Goal: Task Accomplishment & Management: Use online tool/utility

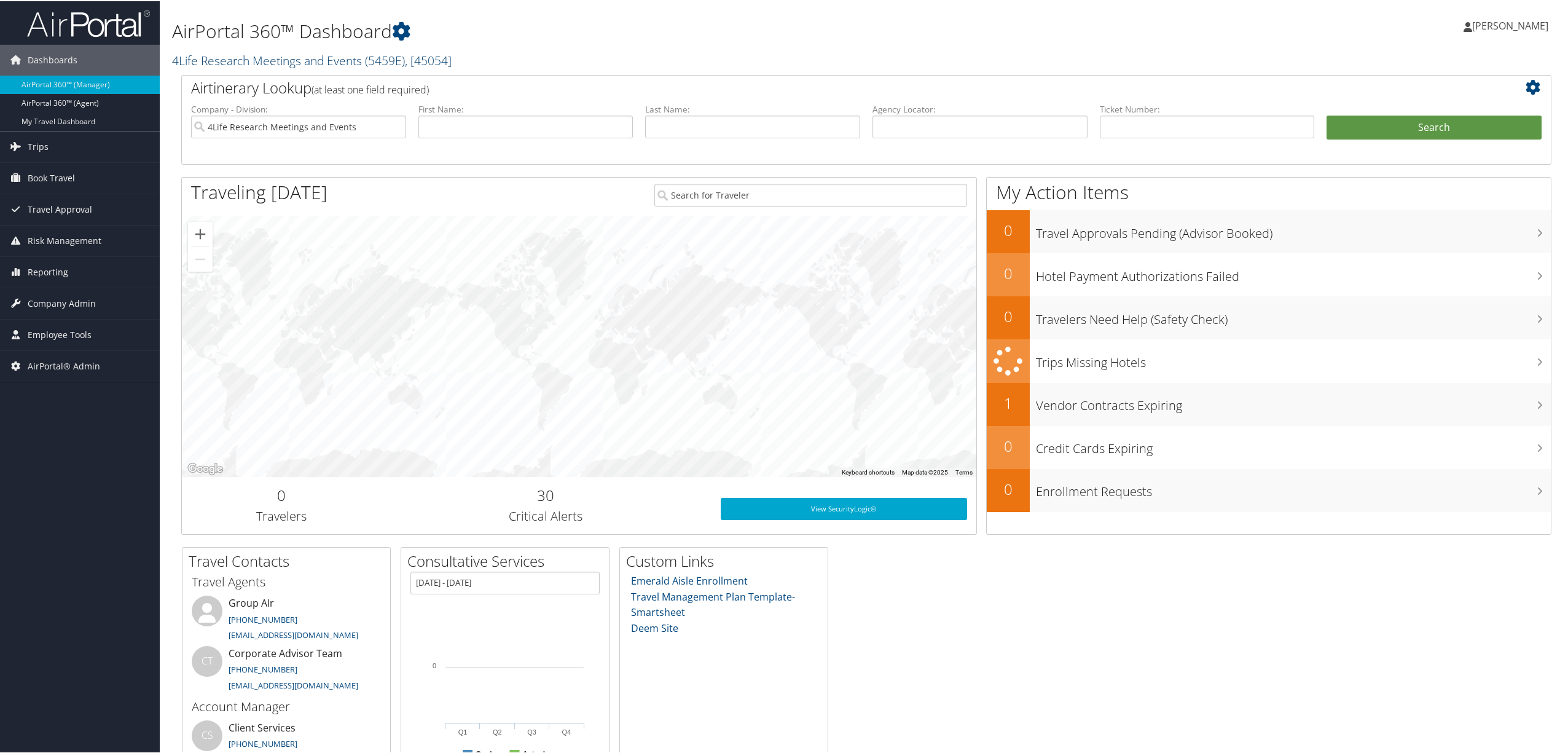
click at [368, 64] on span "( 5459E )" at bounding box center [385, 59] width 40 height 16
click at [322, 76] on input "search" at bounding box center [254, 82] width 162 height 23
type input "temple"
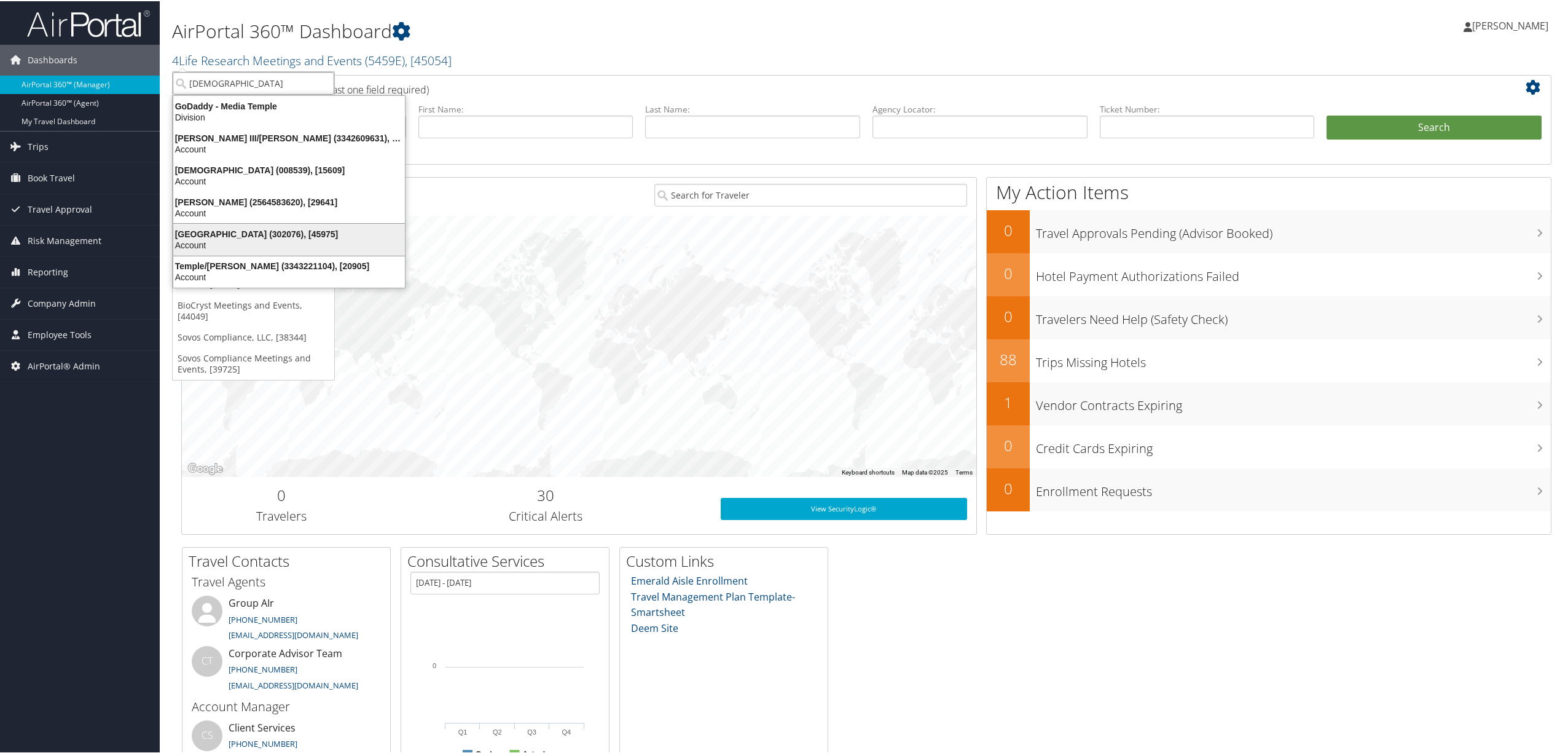
click at [210, 231] on div "Temple University (302076), [45975]" at bounding box center [289, 232] width 246 height 11
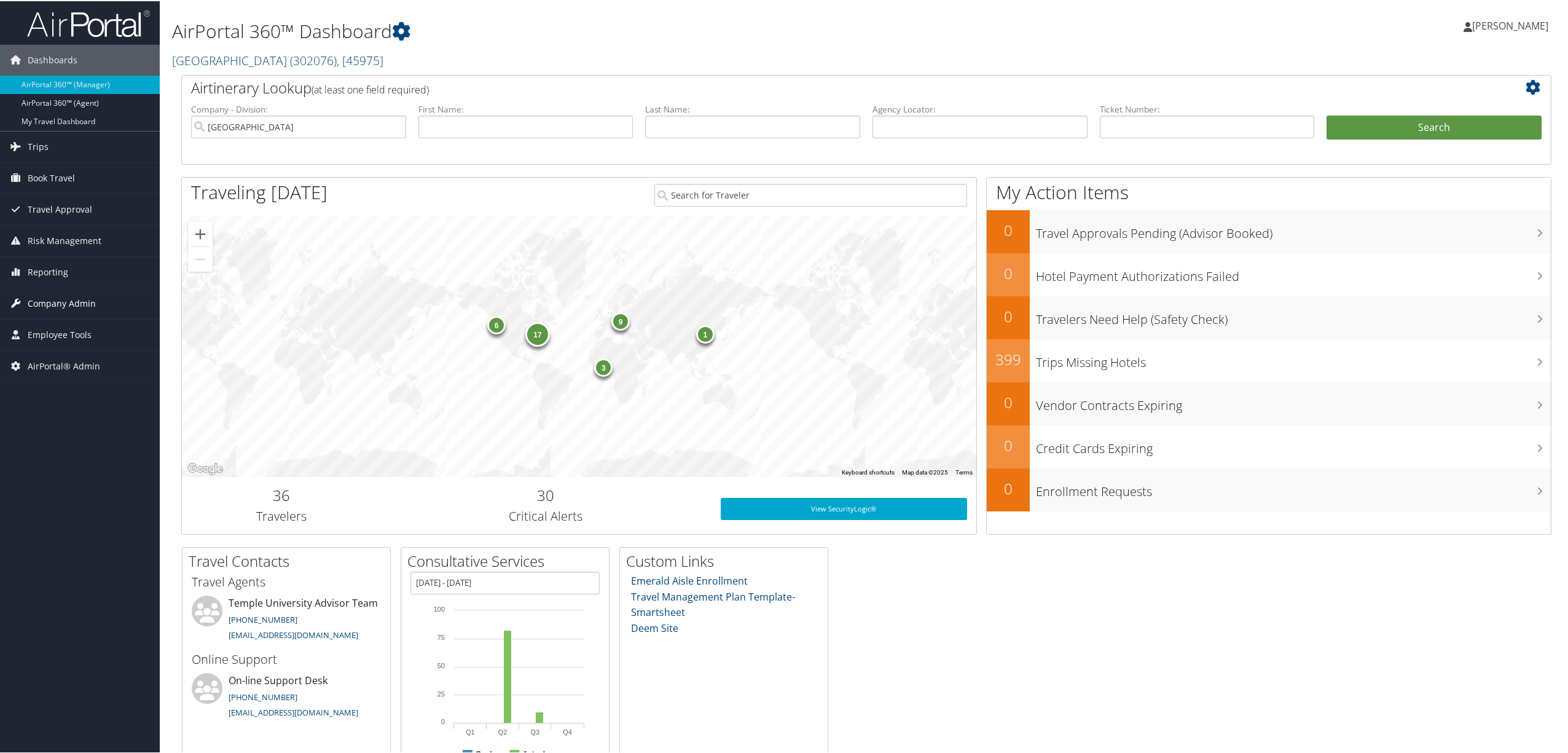
click at [59, 307] on span "Company Admin" at bounding box center [62, 301] width 68 height 30
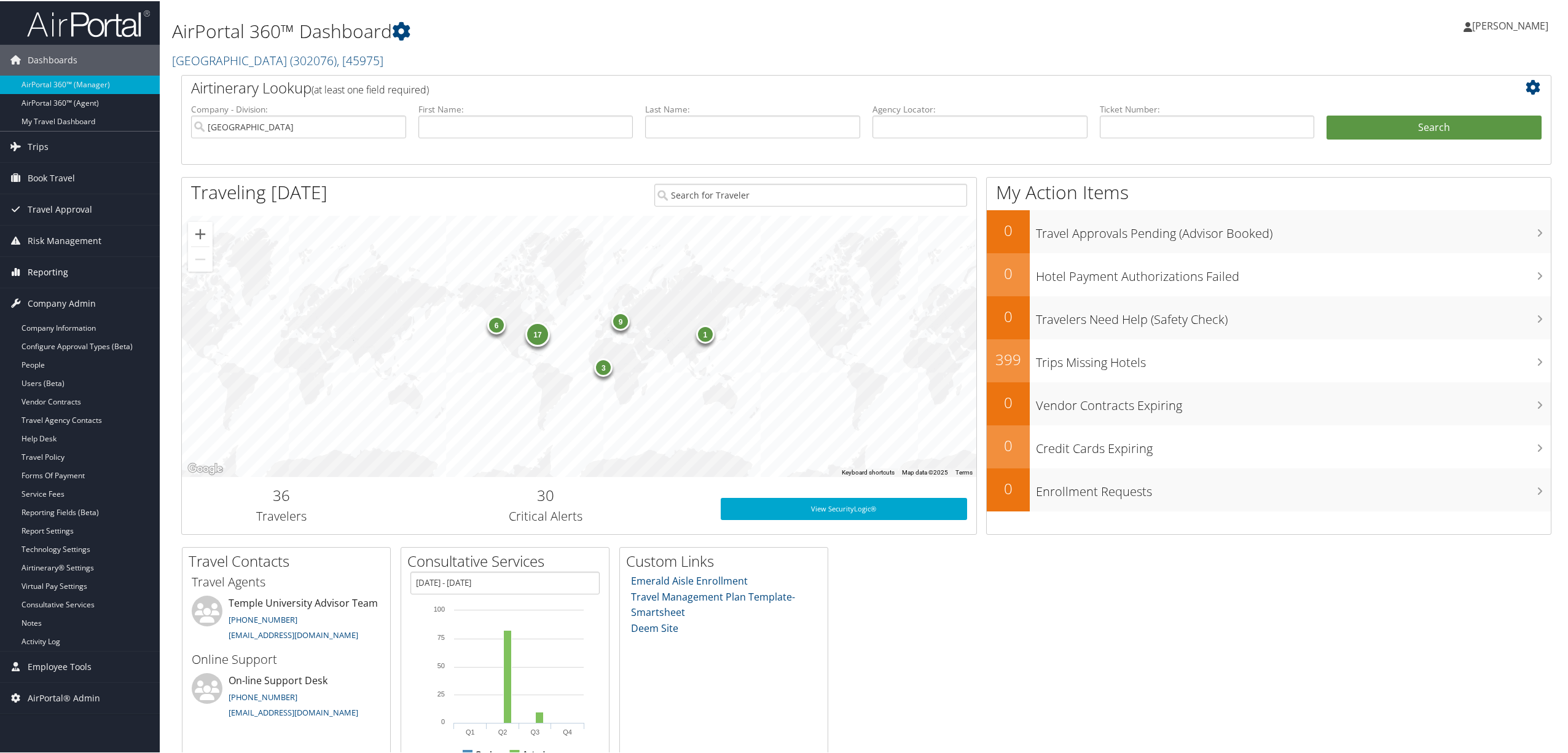
click at [56, 278] on span "Reporting" at bounding box center [48, 270] width 41 height 30
click at [88, 620] on link "Report Settings" at bounding box center [79, 622] width 160 height 19
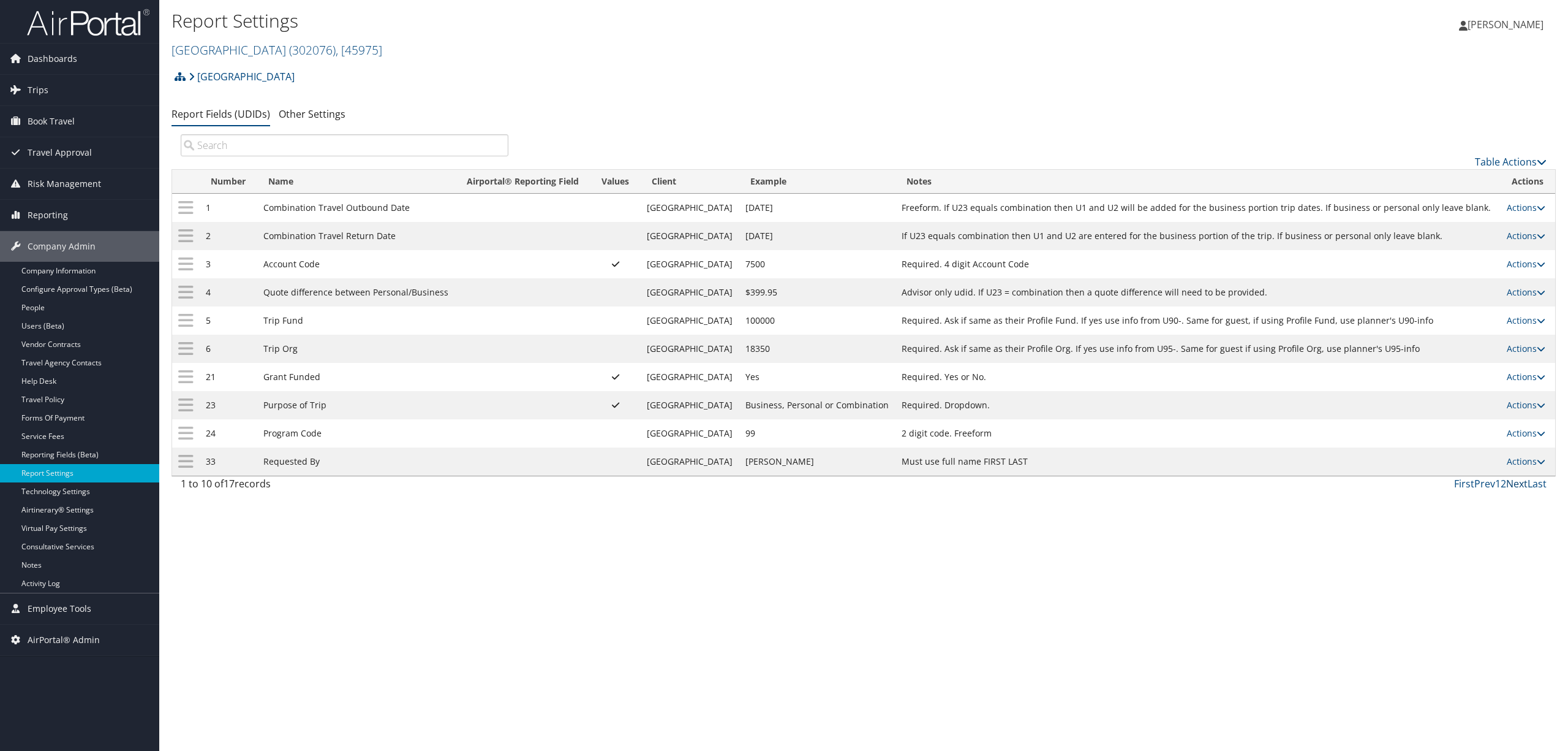
click at [1519, 490] on link "Next" at bounding box center [1517, 484] width 21 height 13
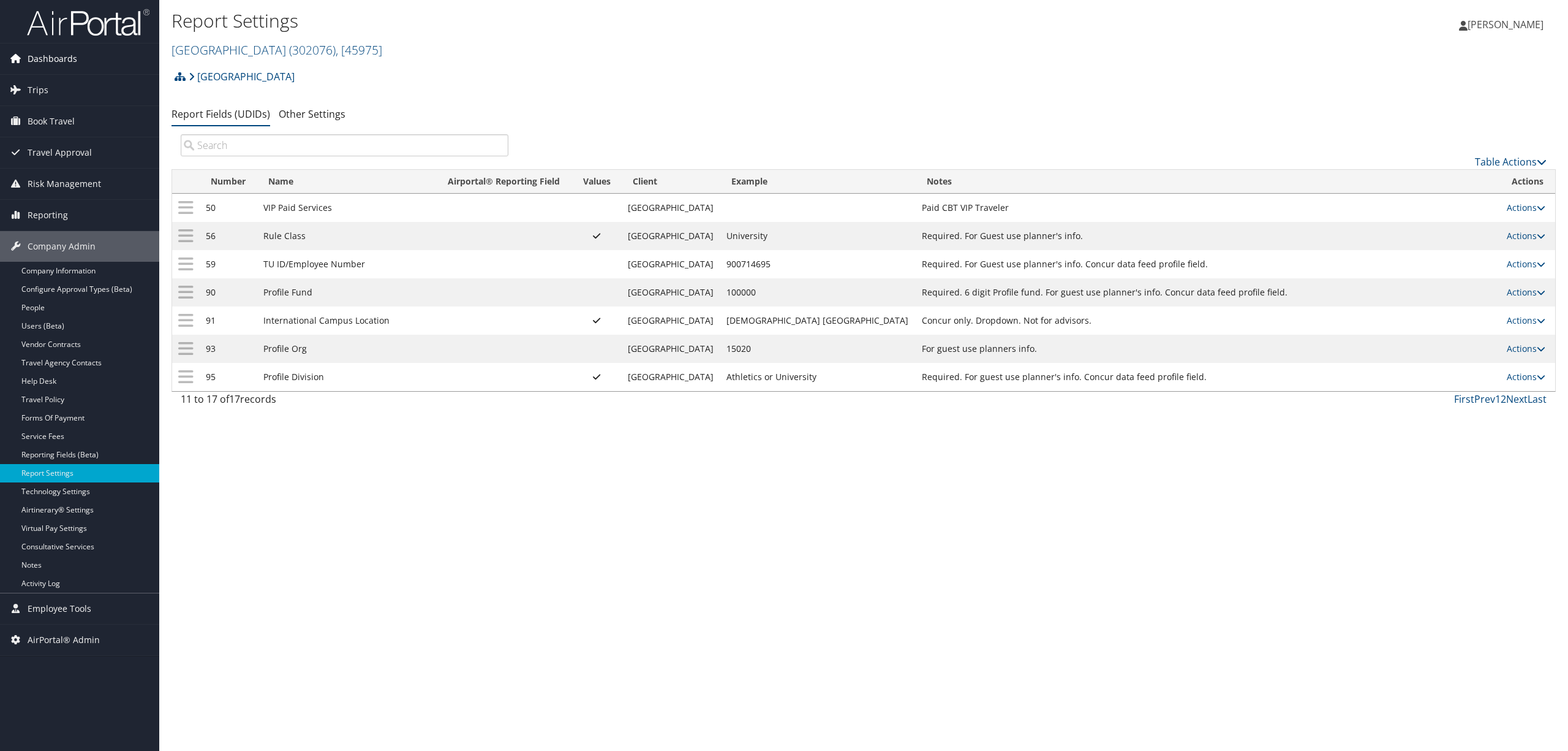
click at [34, 60] on span "Dashboards" at bounding box center [52, 59] width 50 height 30
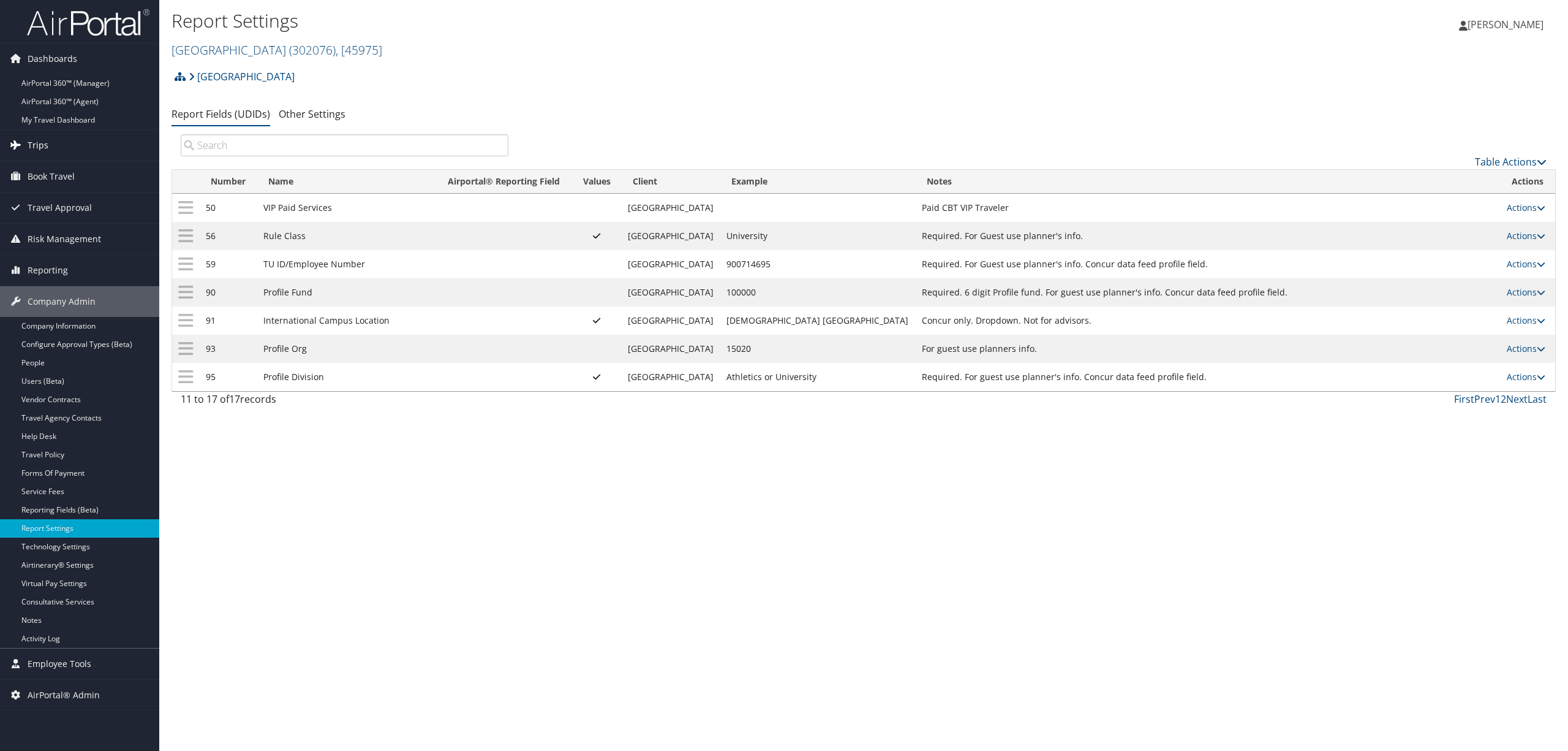
click at [50, 152] on link "Trips" at bounding box center [79, 144] width 159 height 30
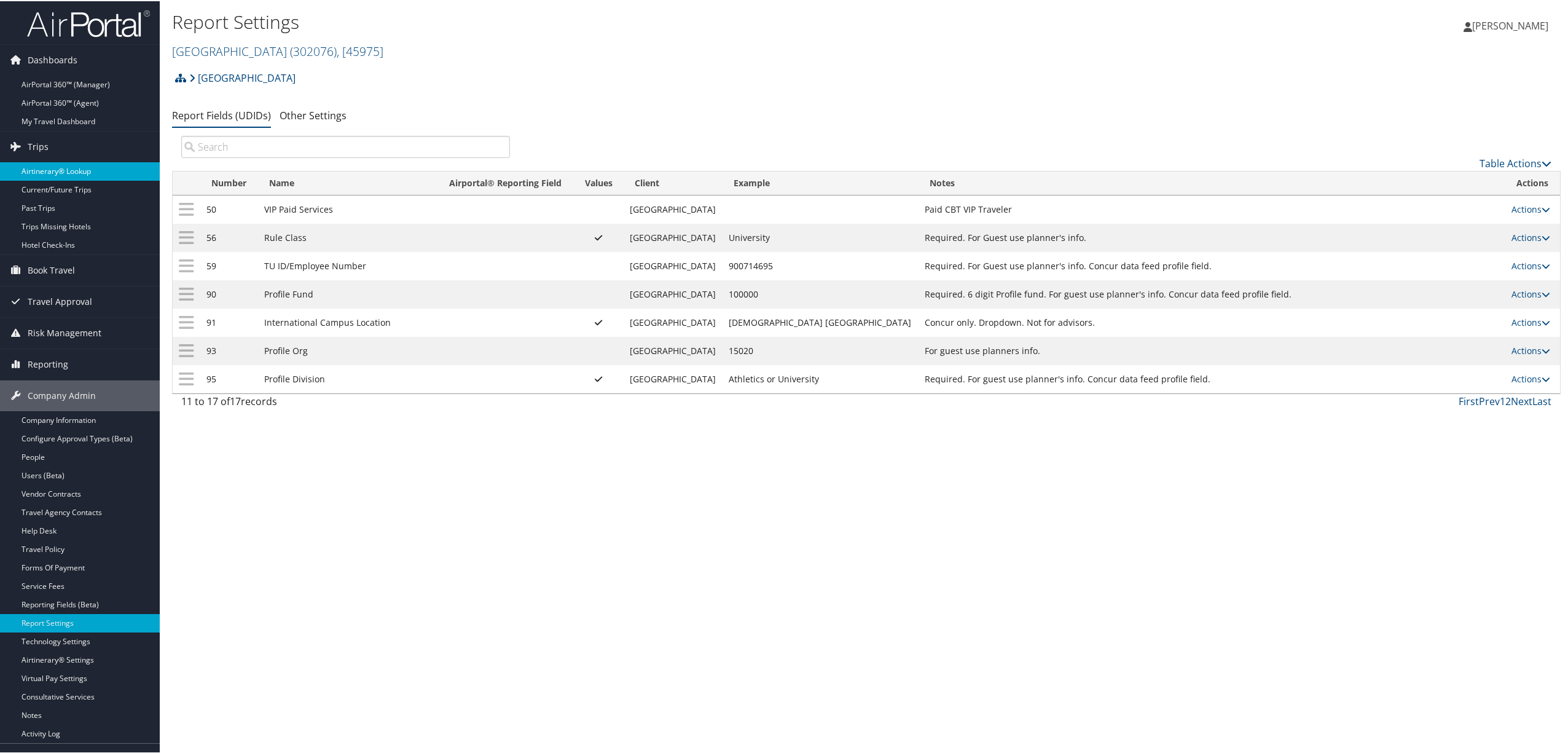
click at [45, 168] on link "Airtinerary® Lookup" at bounding box center [79, 170] width 160 height 19
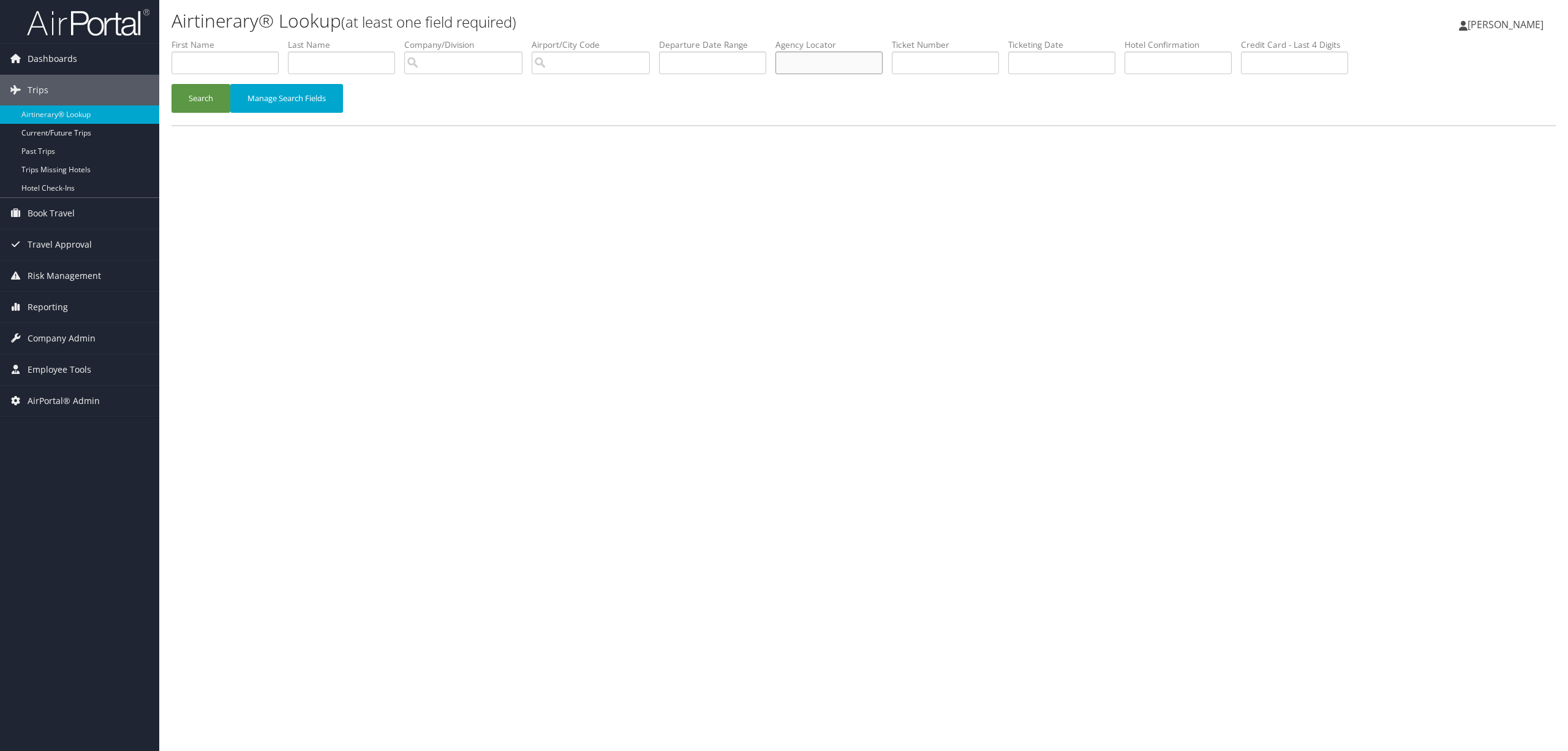
click at [822, 73] on input "text" at bounding box center [829, 63] width 107 height 23
paste input "DBCGWH"
click at [218, 96] on button "Search" at bounding box center [201, 98] width 58 height 29
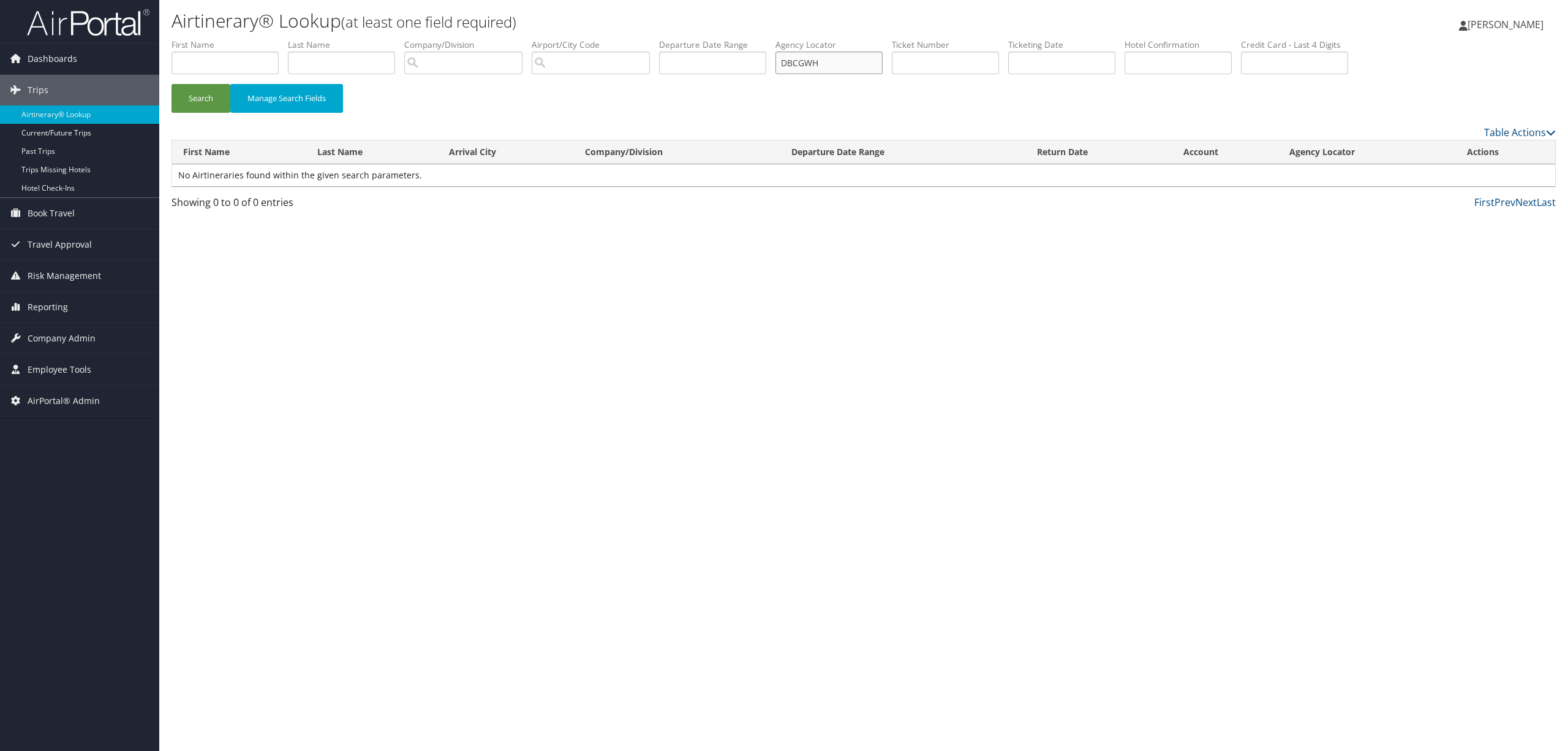
click at [797, 64] on input "DBCGWH" at bounding box center [829, 63] width 107 height 23
type input "DBCGWH"
click at [193, 101] on button "Search" at bounding box center [201, 98] width 58 height 29
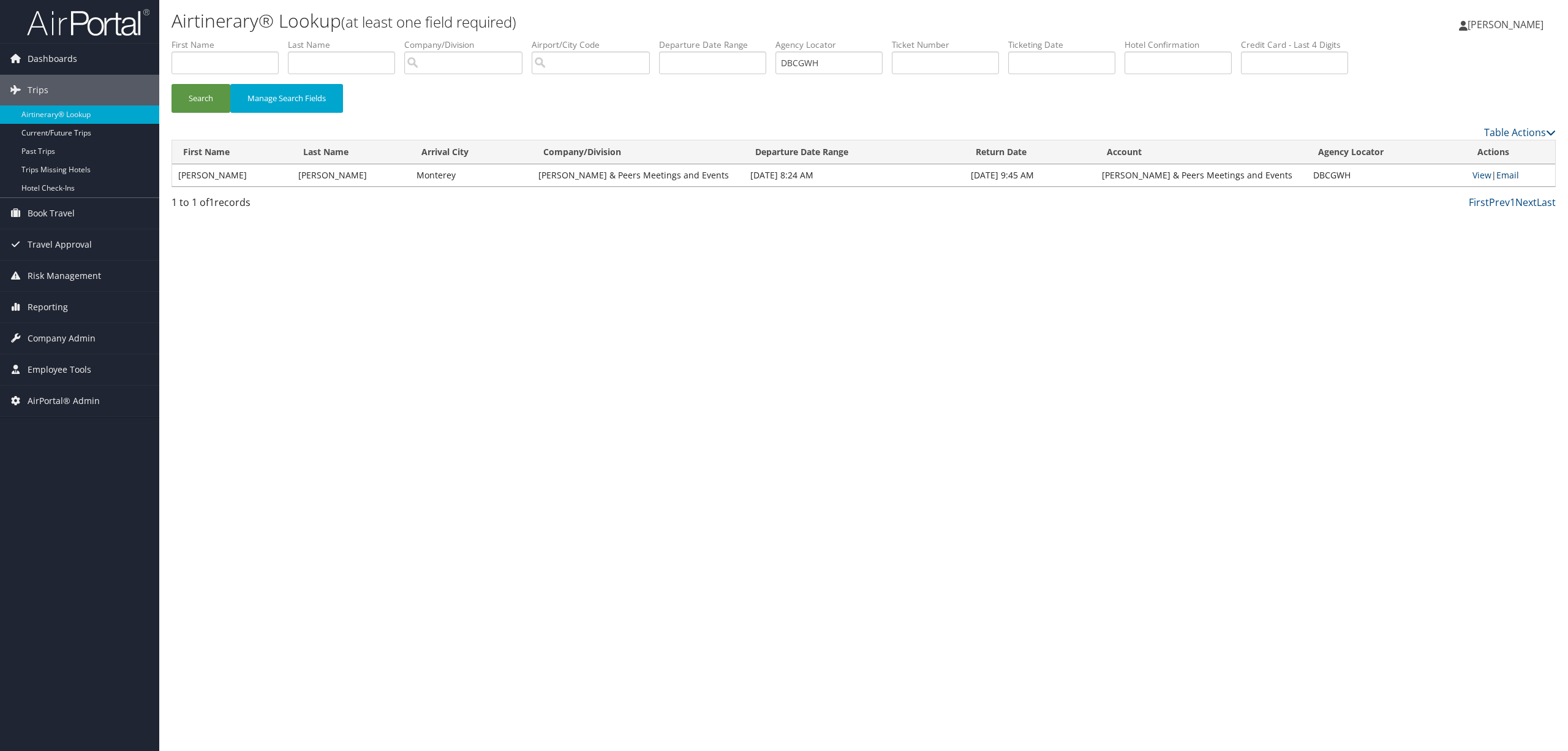
click at [1513, 176] on link "Email" at bounding box center [1507, 175] width 23 height 12
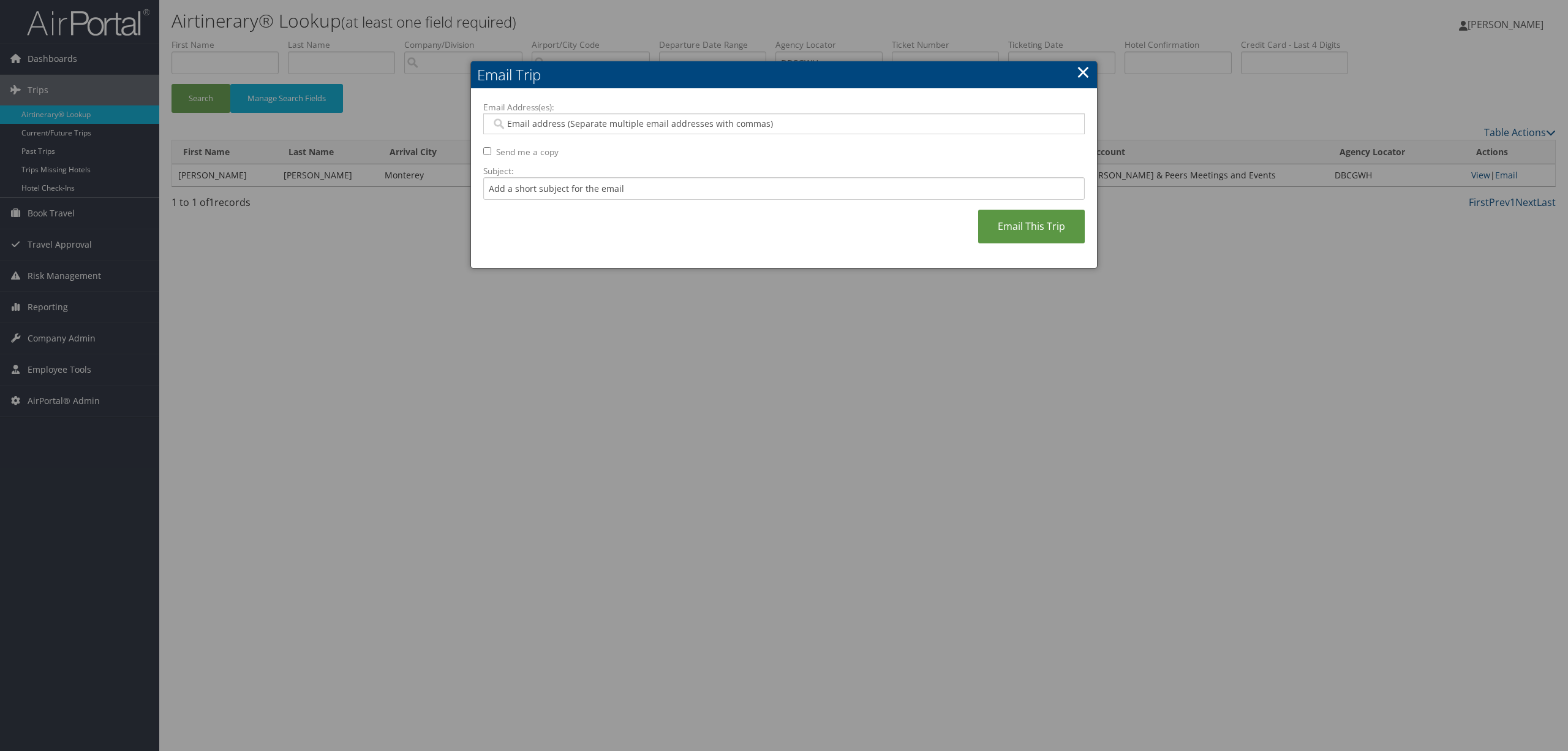
click at [1085, 75] on link "×" at bounding box center [1083, 71] width 14 height 24
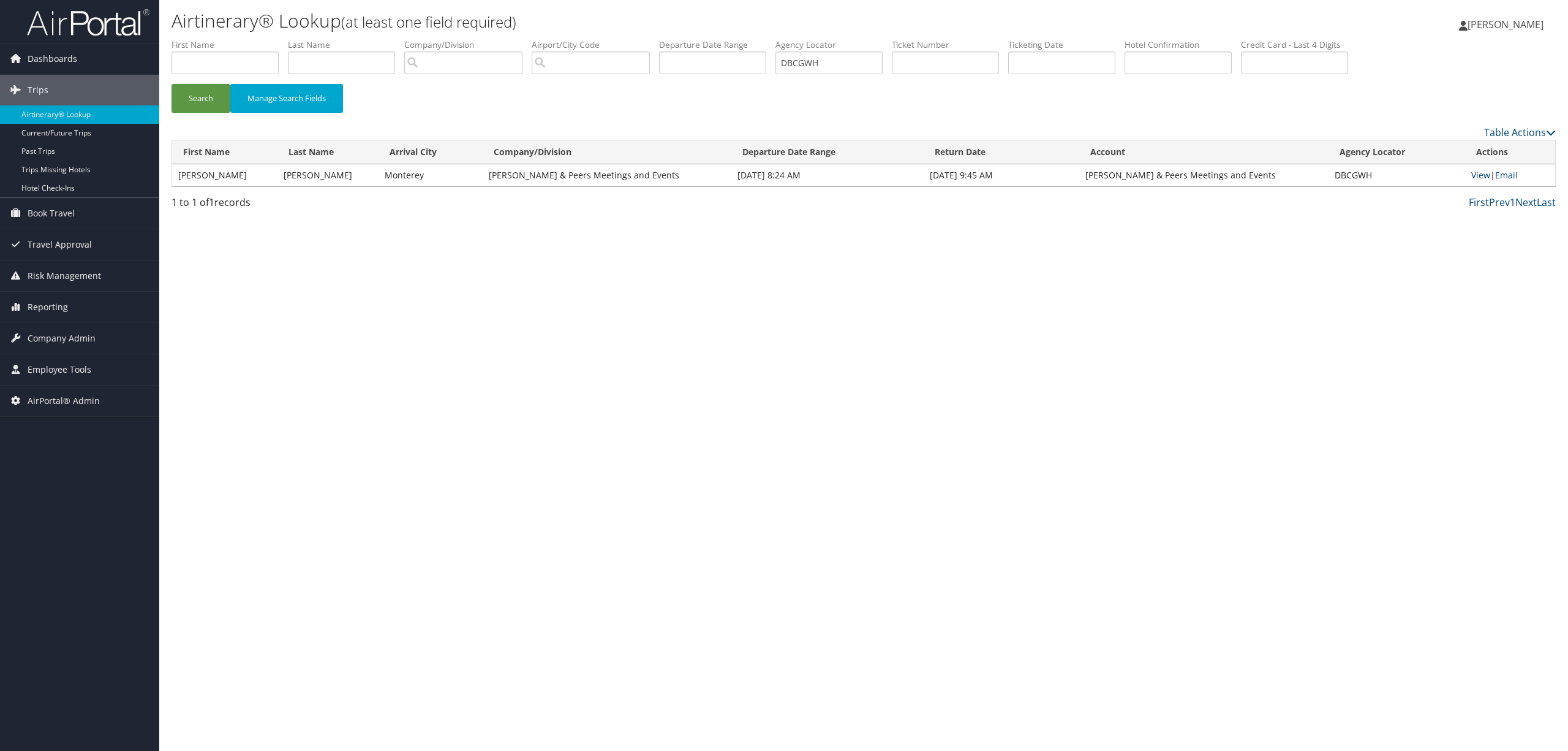
click at [1490, 175] on td "View | Email" at bounding box center [1510, 176] width 90 height 22
click at [1485, 174] on link "View" at bounding box center [1481, 175] width 19 height 12
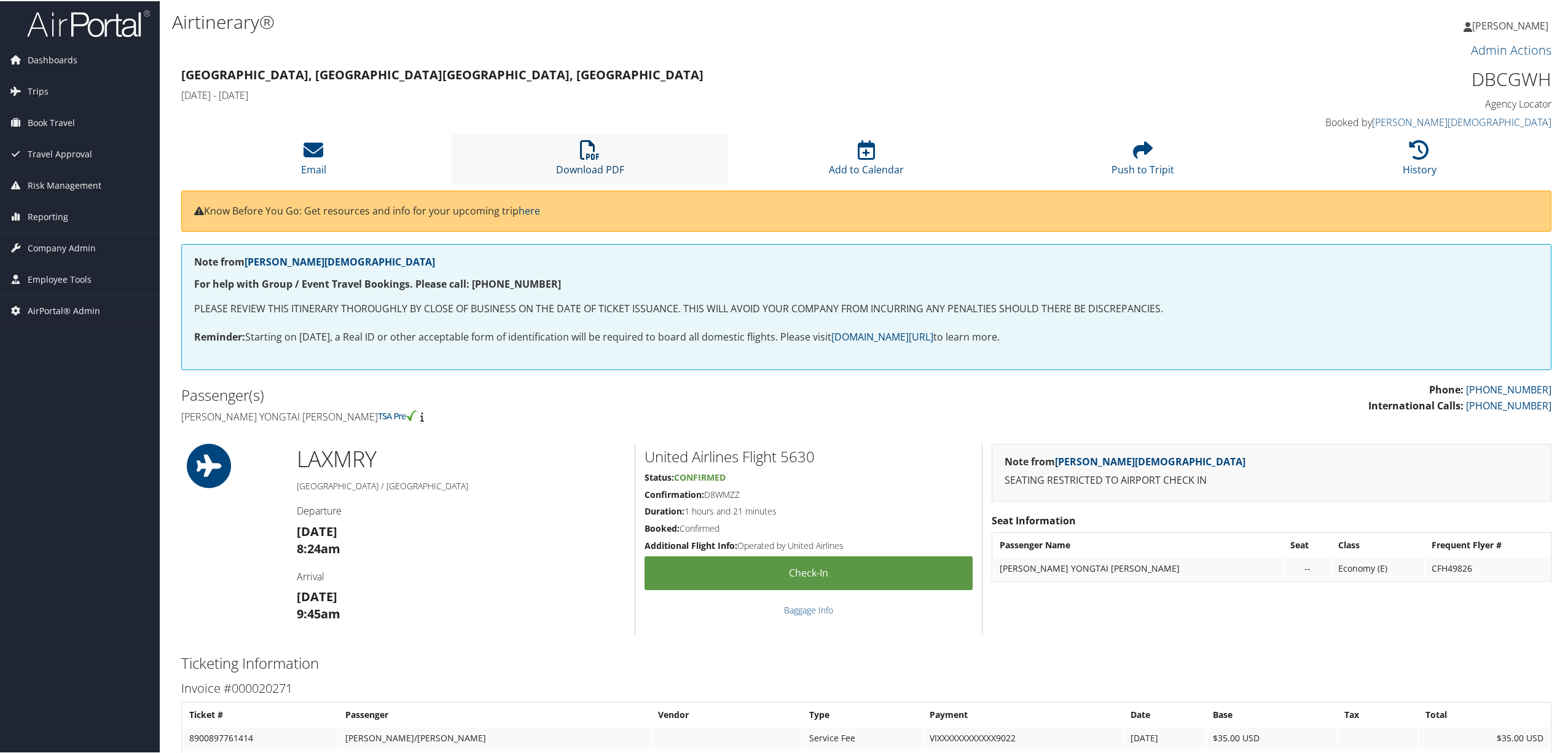
click at [591, 152] on icon at bounding box center [589, 149] width 19 height 19
